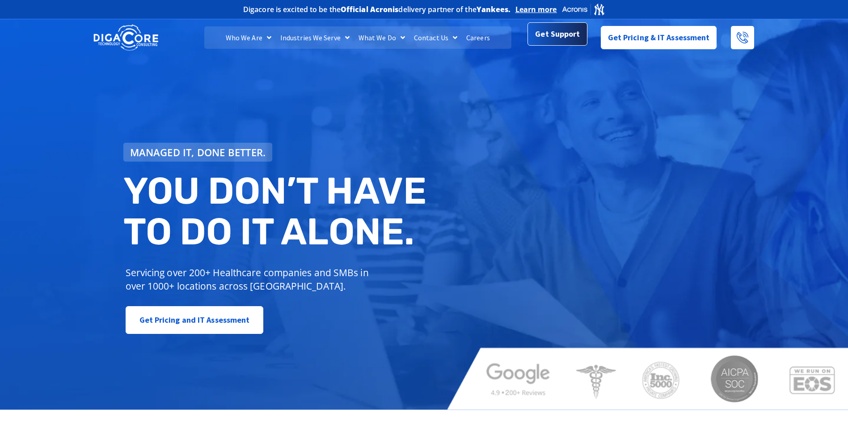
click at [560, 30] on span "Get Support" at bounding box center [557, 34] width 45 height 18
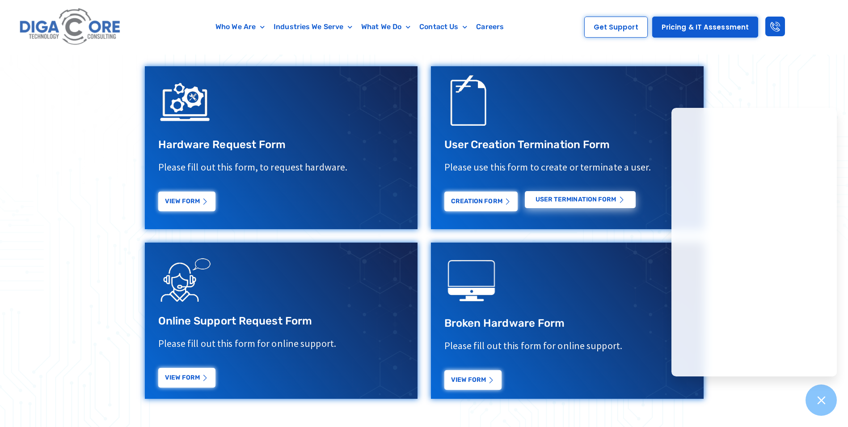
scroll to position [331, 0]
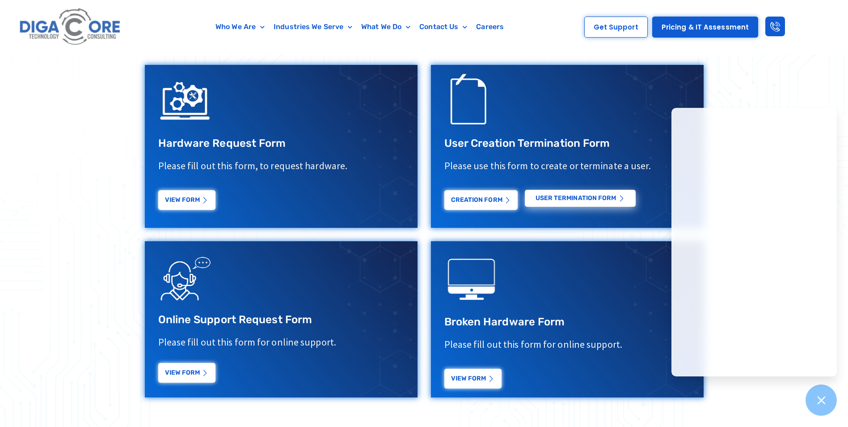
click at [178, 373] on link "View Form" at bounding box center [186, 373] width 57 height 20
